Goal: Manage account settings

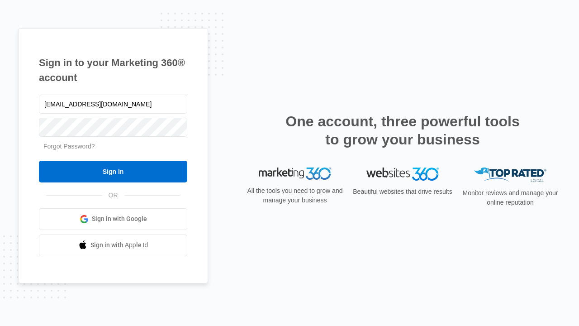
type input "[EMAIL_ADDRESS][DOMAIN_NAME]"
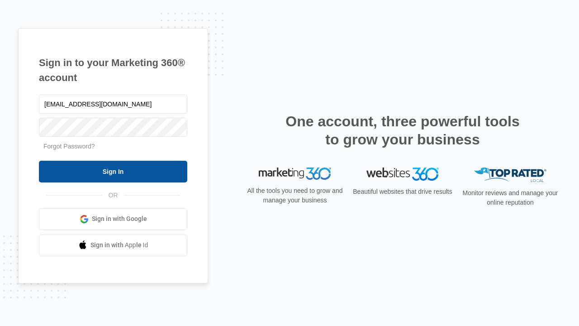
click at [113, 171] on input "Sign In" at bounding box center [113, 171] width 148 height 22
